Goal: Task Accomplishment & Management: Use online tool/utility

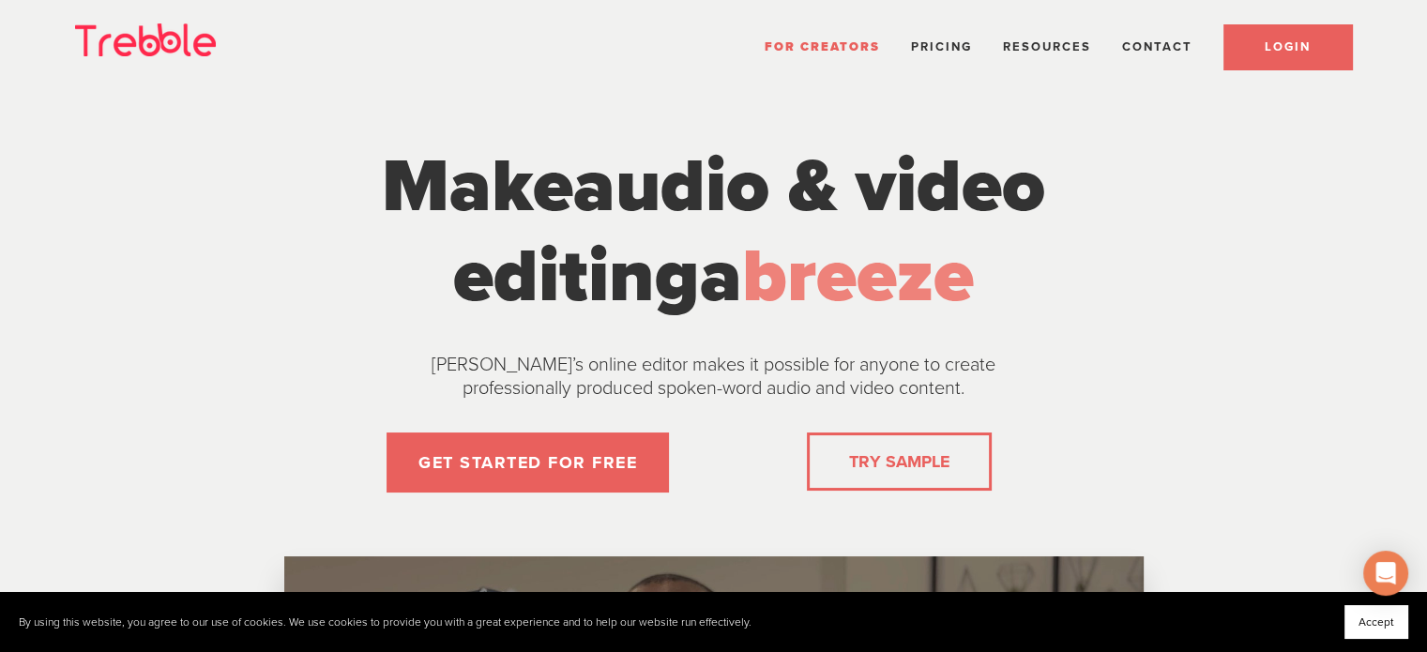
click at [1277, 39] on span "LOGIN" at bounding box center [1287, 46] width 46 height 15
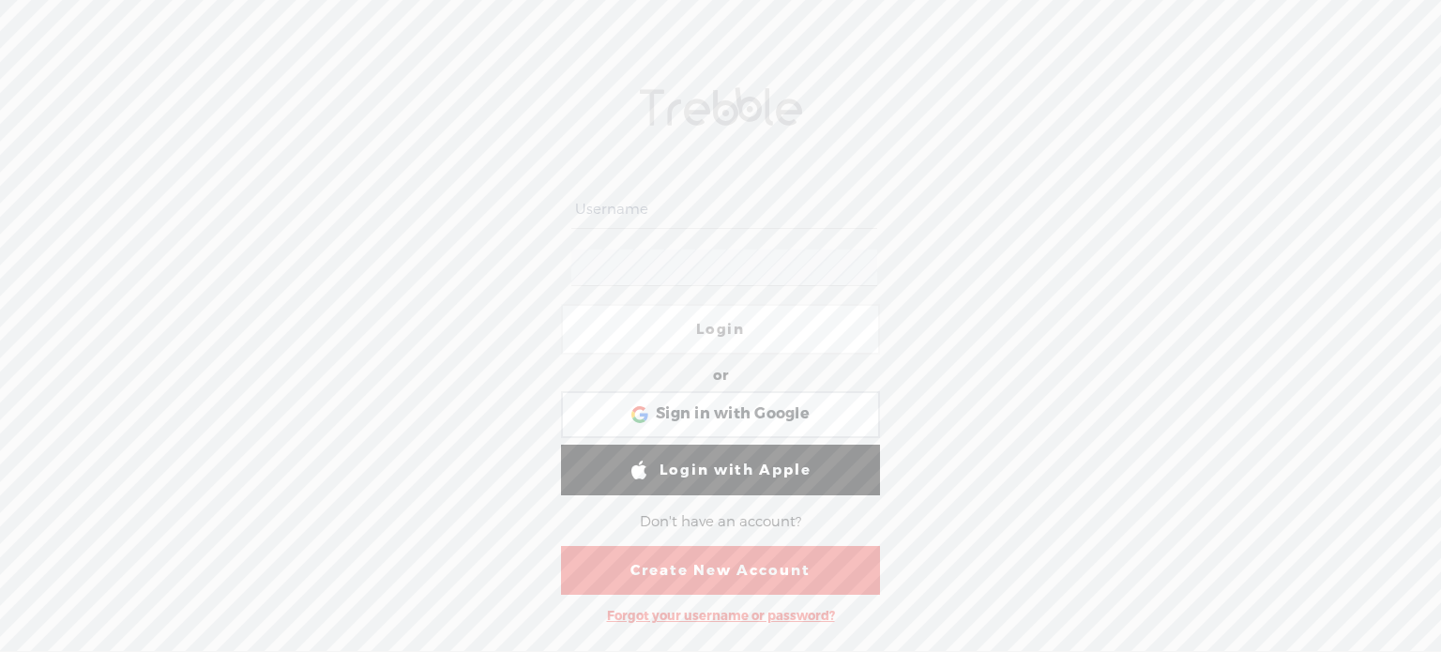
type input "Cat_Griffin"
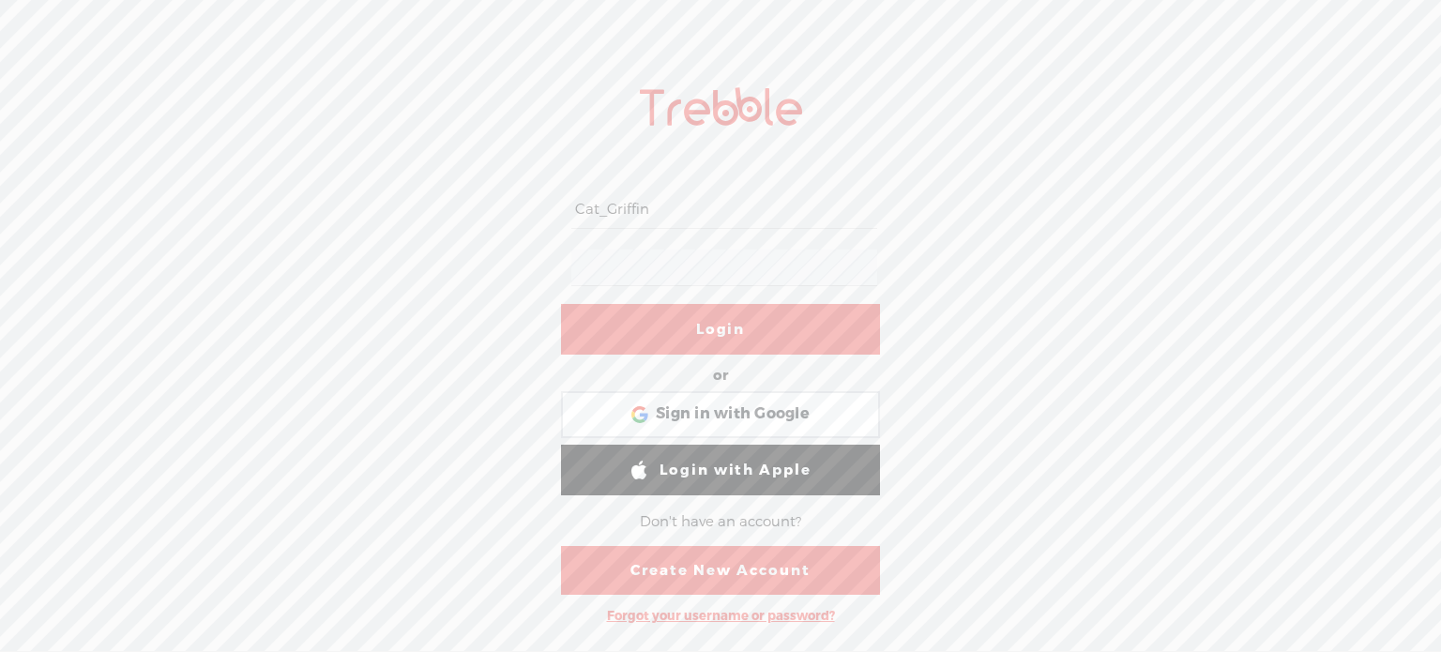
click at [724, 322] on link "Login" at bounding box center [720, 329] width 319 height 51
click at [726, 325] on div at bounding box center [724, 329] width 51 height 51
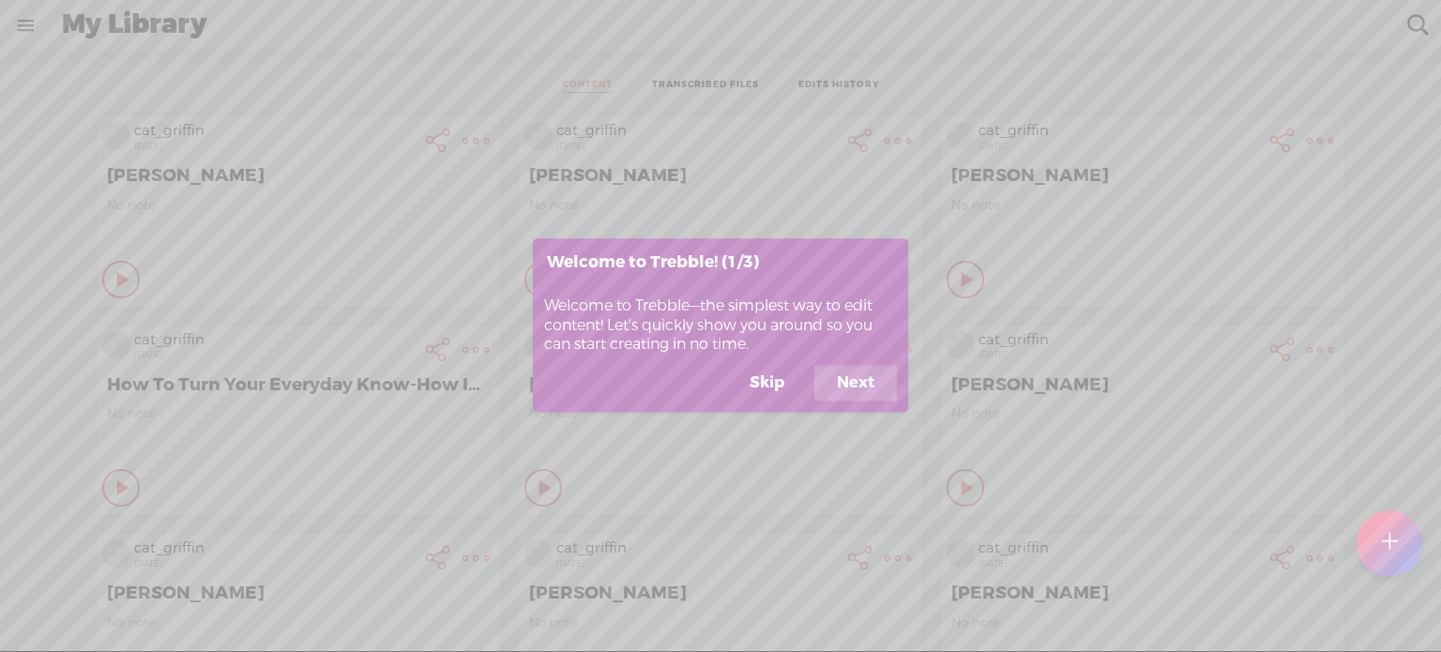
click at [770, 378] on button "Skip" at bounding box center [767, 384] width 80 height 36
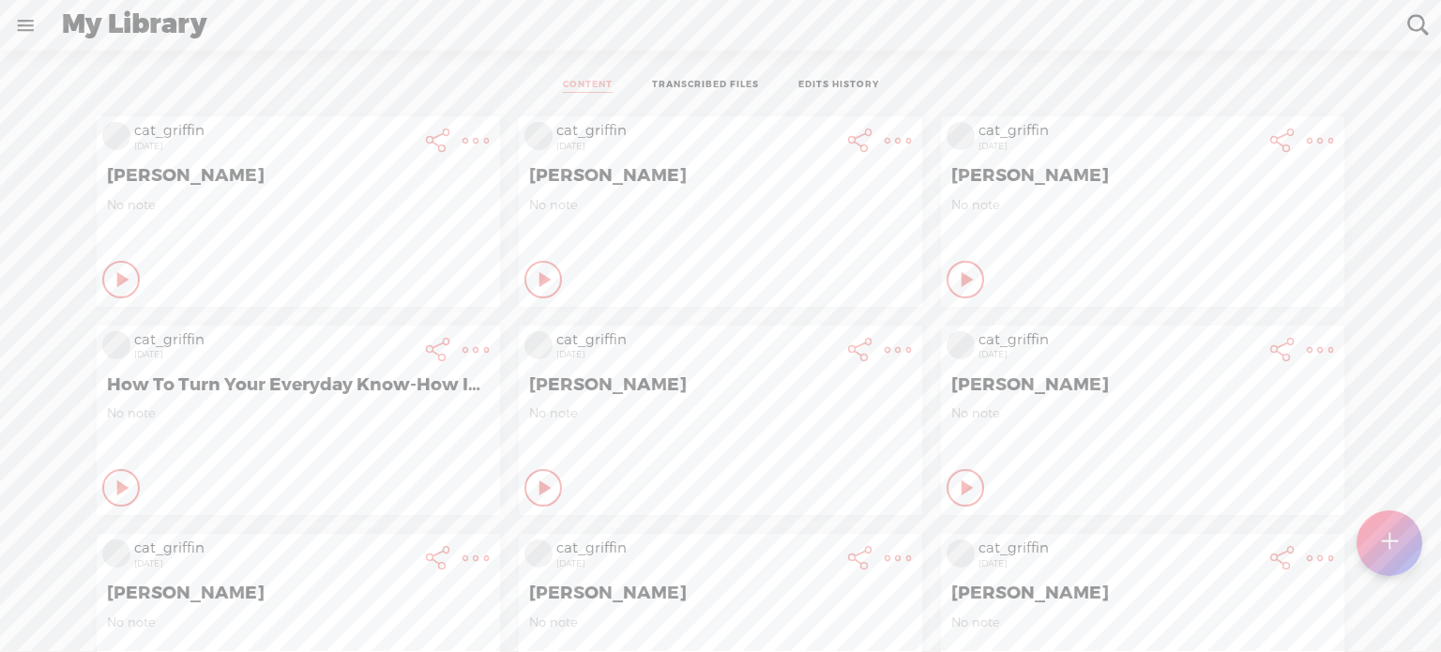
click at [1380, 541] on div at bounding box center [1389, 542] width 66 height 66
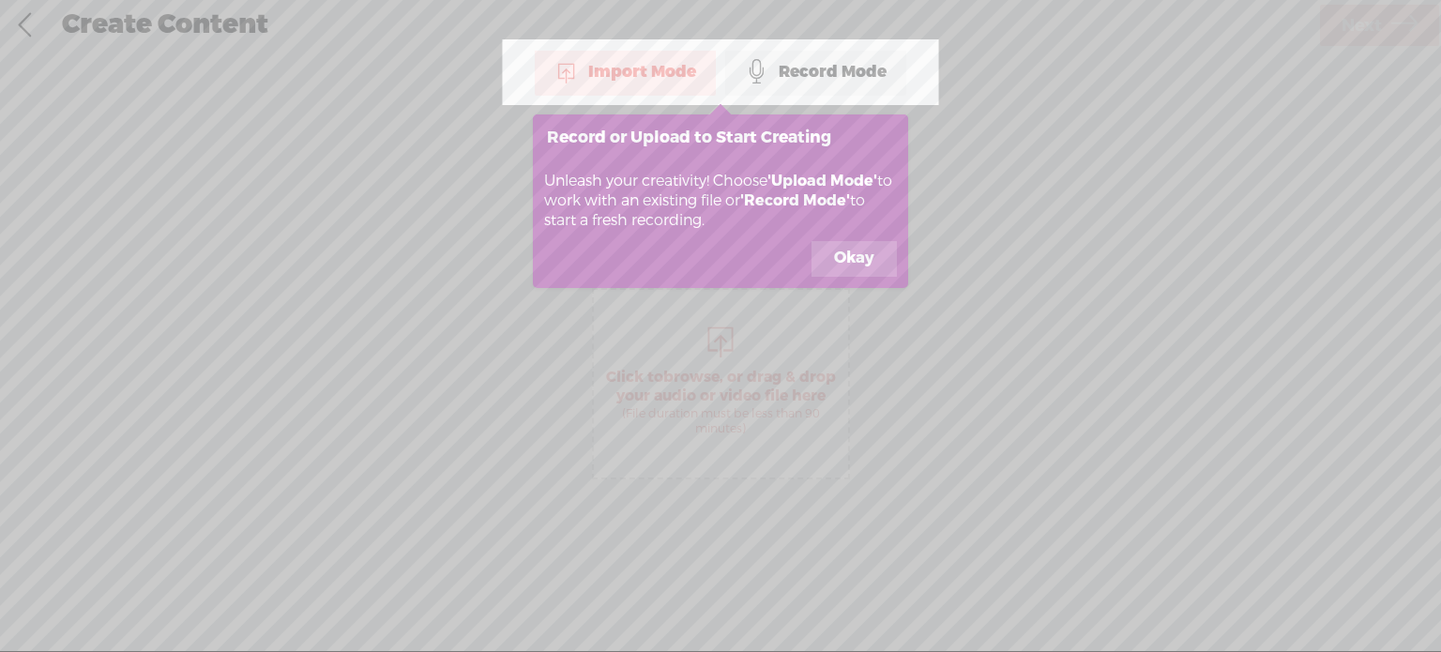
click at [860, 267] on button "Okay" at bounding box center [853, 259] width 85 height 36
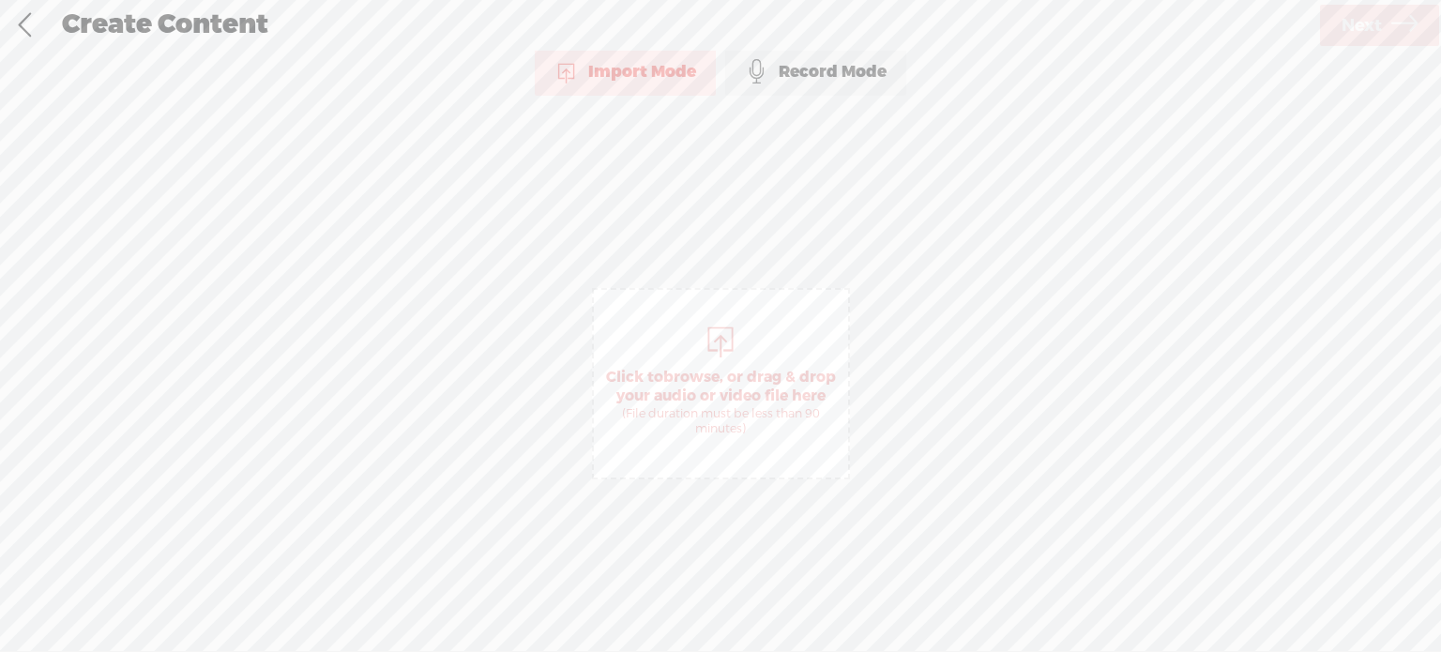
click at [629, 83] on div "Import Mode" at bounding box center [625, 72] width 181 height 47
click at [680, 371] on span "browse" at bounding box center [691, 377] width 56 height 19
click at [1367, 23] on span "Next" at bounding box center [1361, 26] width 40 height 48
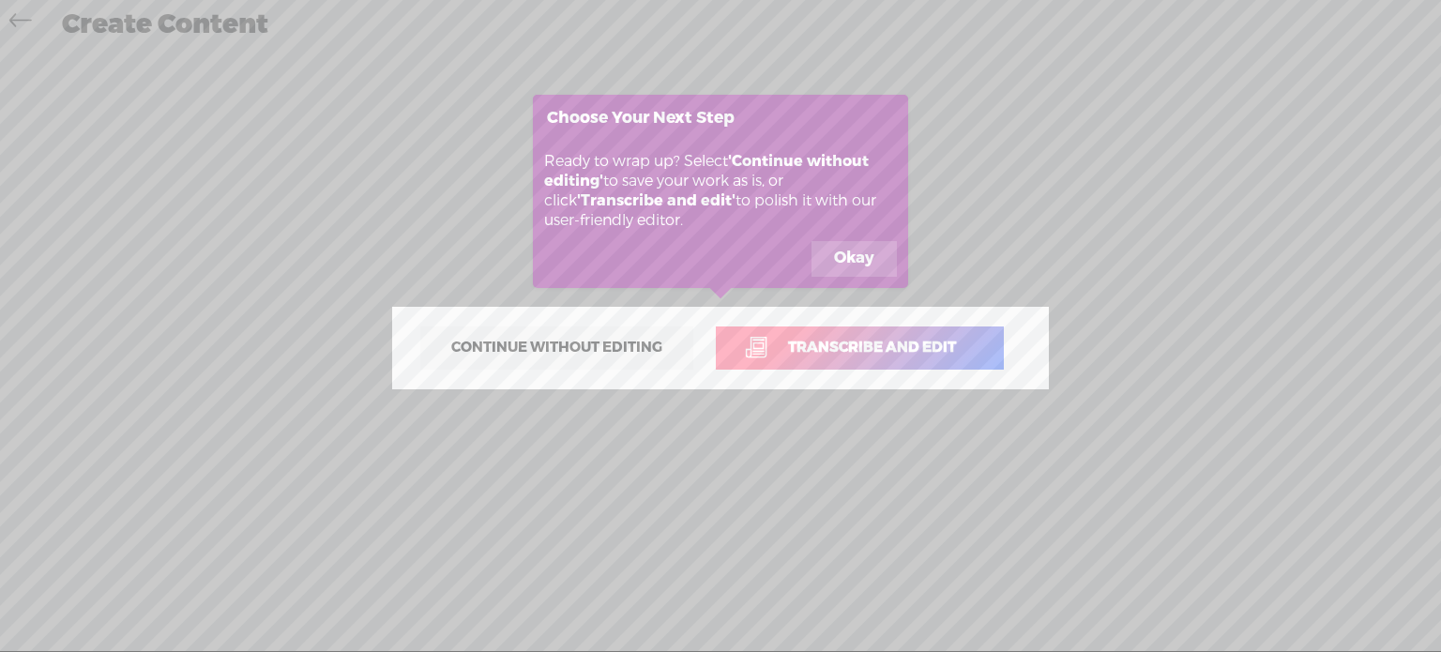
click at [837, 341] on span "Transcribe and edit" at bounding box center [871, 348] width 207 height 22
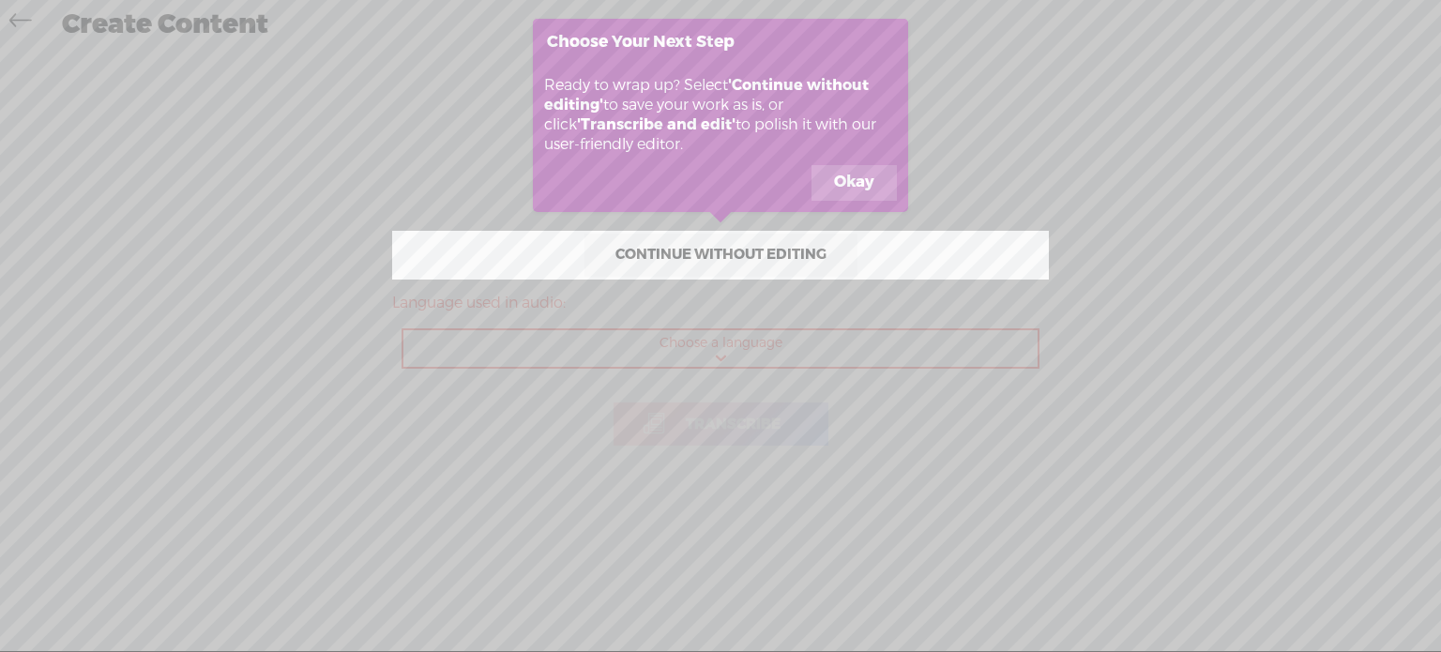
click at [860, 180] on button "Okay" at bounding box center [853, 183] width 85 height 36
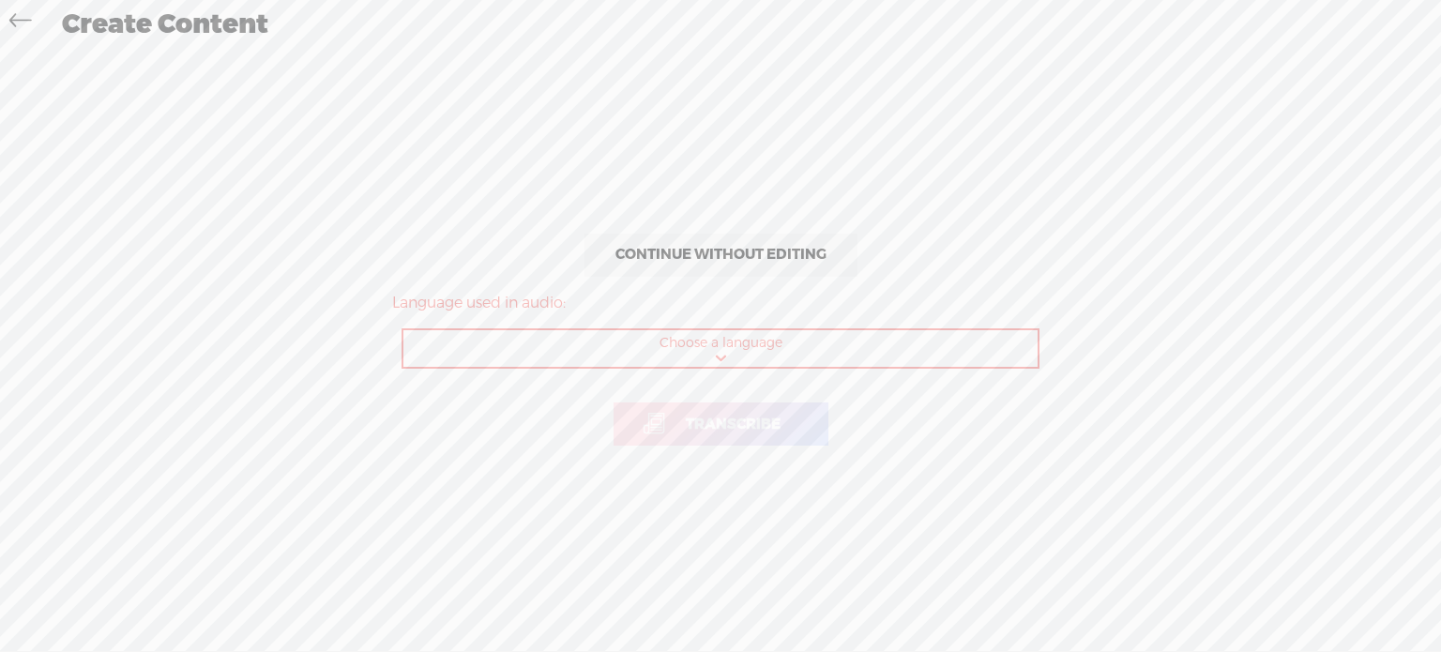
click at [718, 353] on select "Choose a language Afrikaans Albanian Amharic Arabic, Gulf Arabic, Modern Standa…" at bounding box center [721, 349] width 636 height 38
select select "en-US"
click at [403, 330] on select "Choose a language Afrikaans Albanian Amharic Arabic, Gulf Arabic, Modern Standa…" at bounding box center [721, 349] width 636 height 38
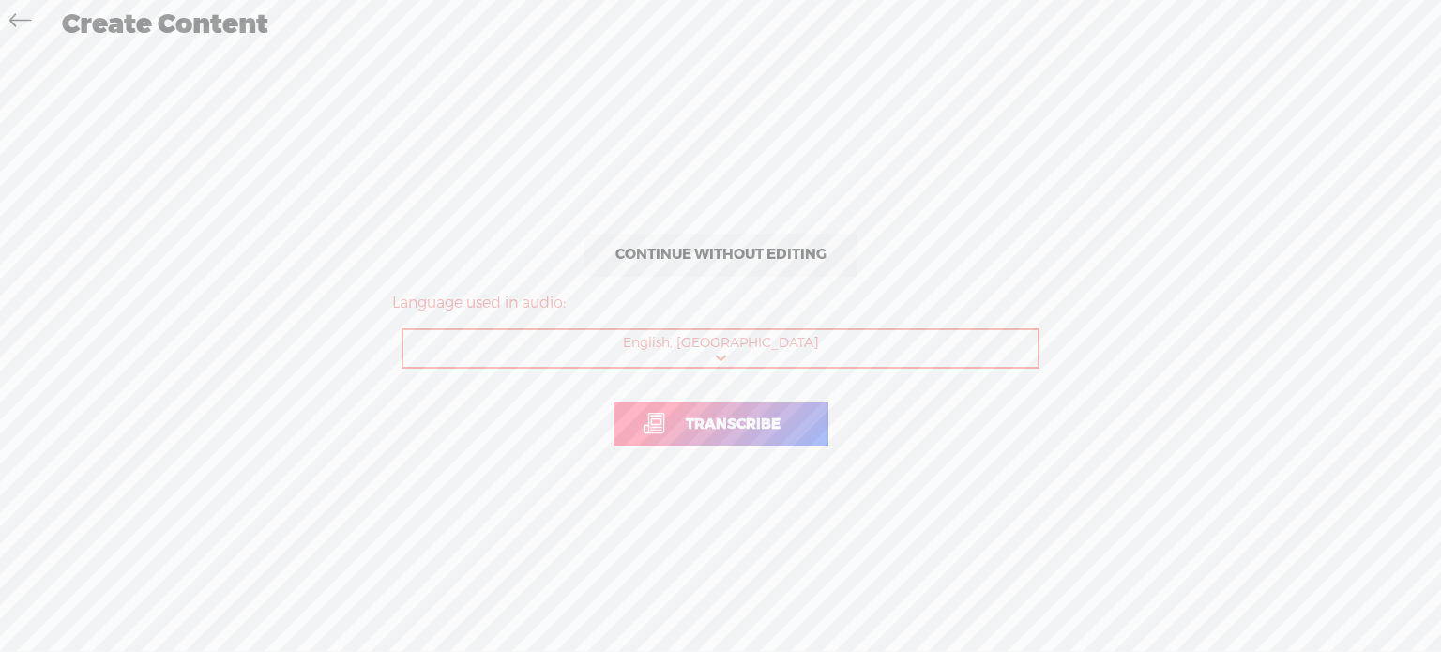
click at [728, 420] on span "Transcribe" at bounding box center [733, 425] width 134 height 22
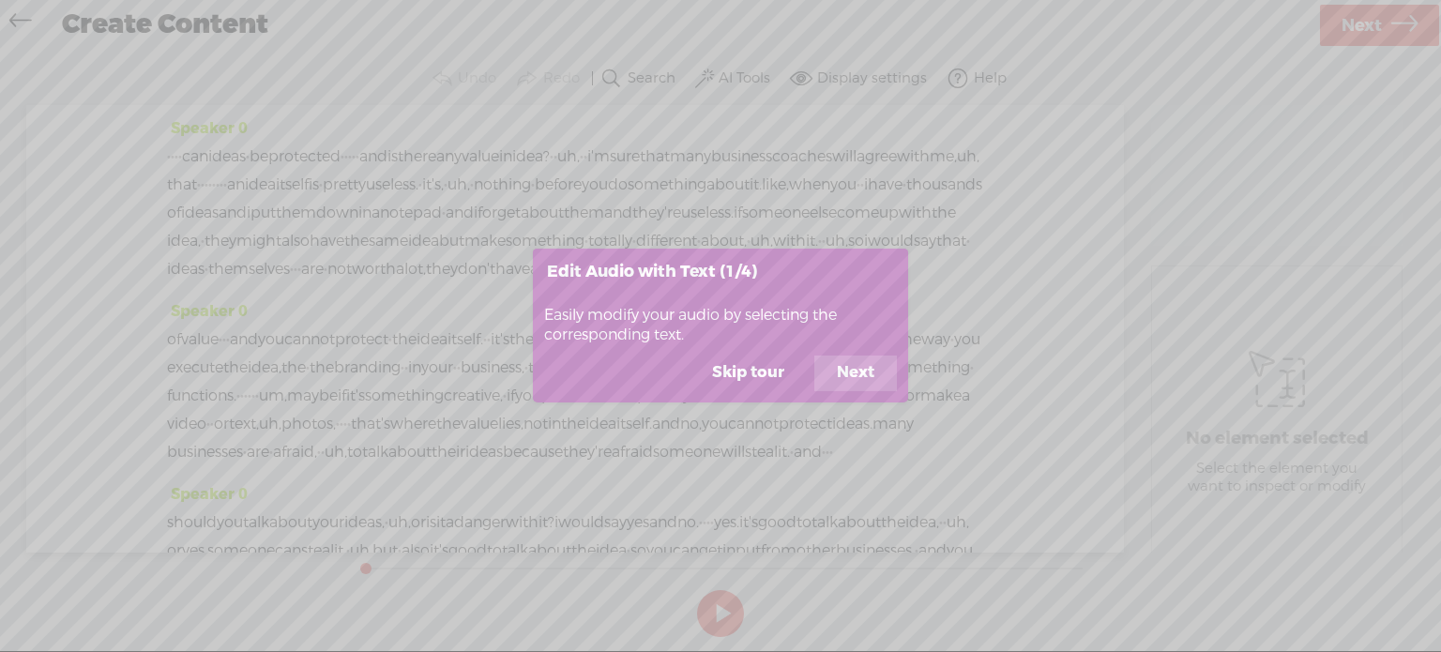
click at [761, 363] on button "Skip tour" at bounding box center [747, 373] width 117 height 36
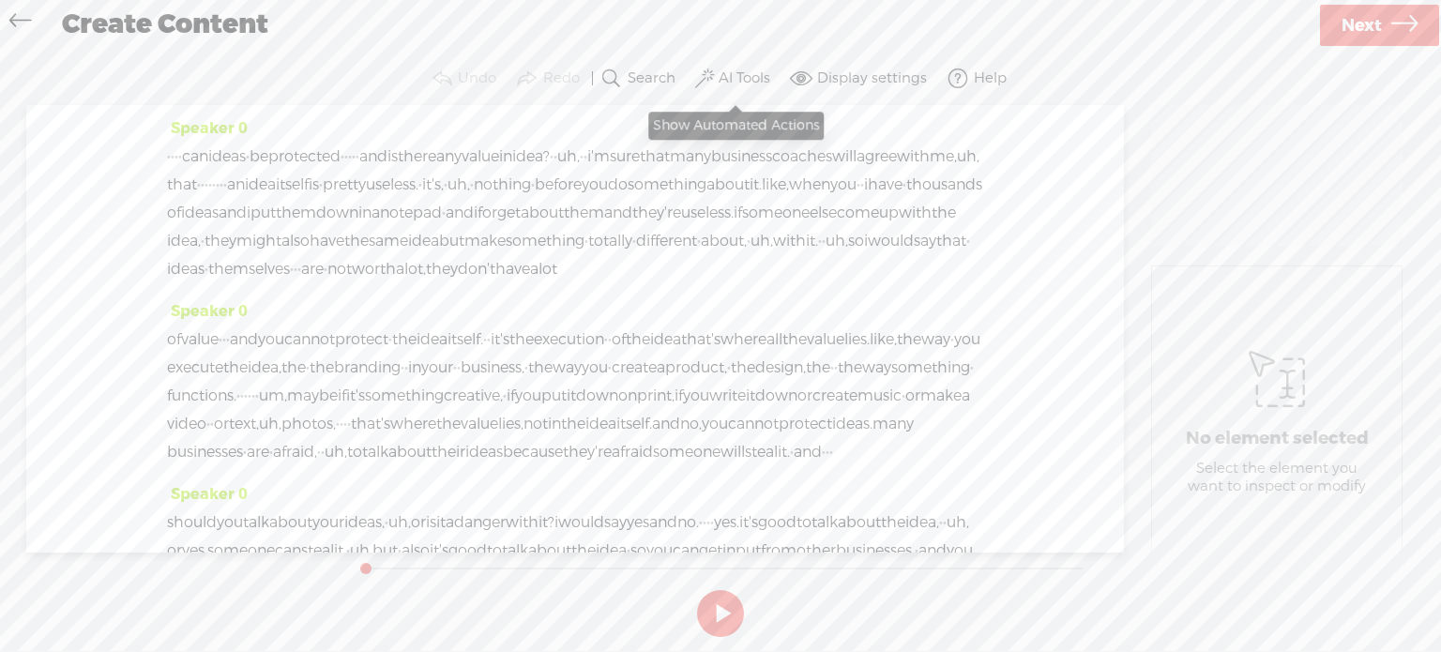
click at [733, 75] on label "AI Tools" at bounding box center [744, 78] width 52 height 19
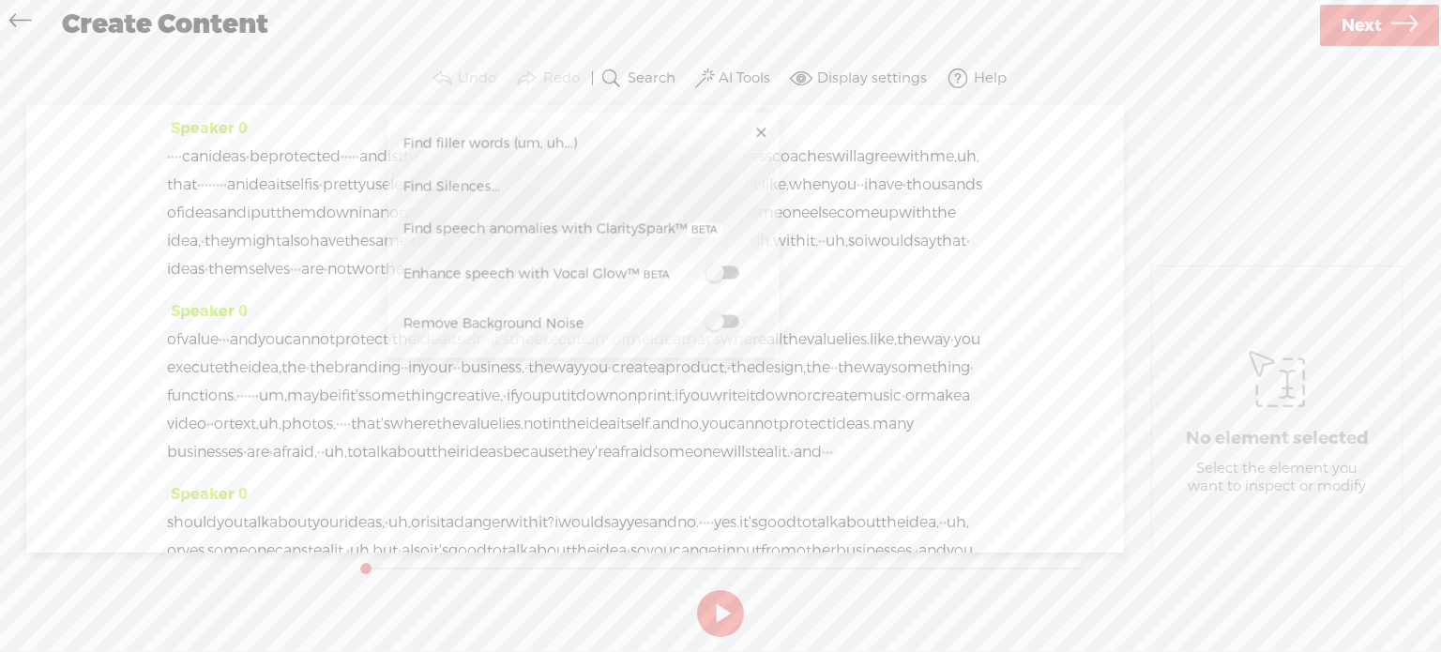
click at [735, 277] on span at bounding box center [721, 272] width 34 height 13
click at [727, 325] on span at bounding box center [721, 321] width 34 height 13
